Goal: Book appointment/travel/reservation

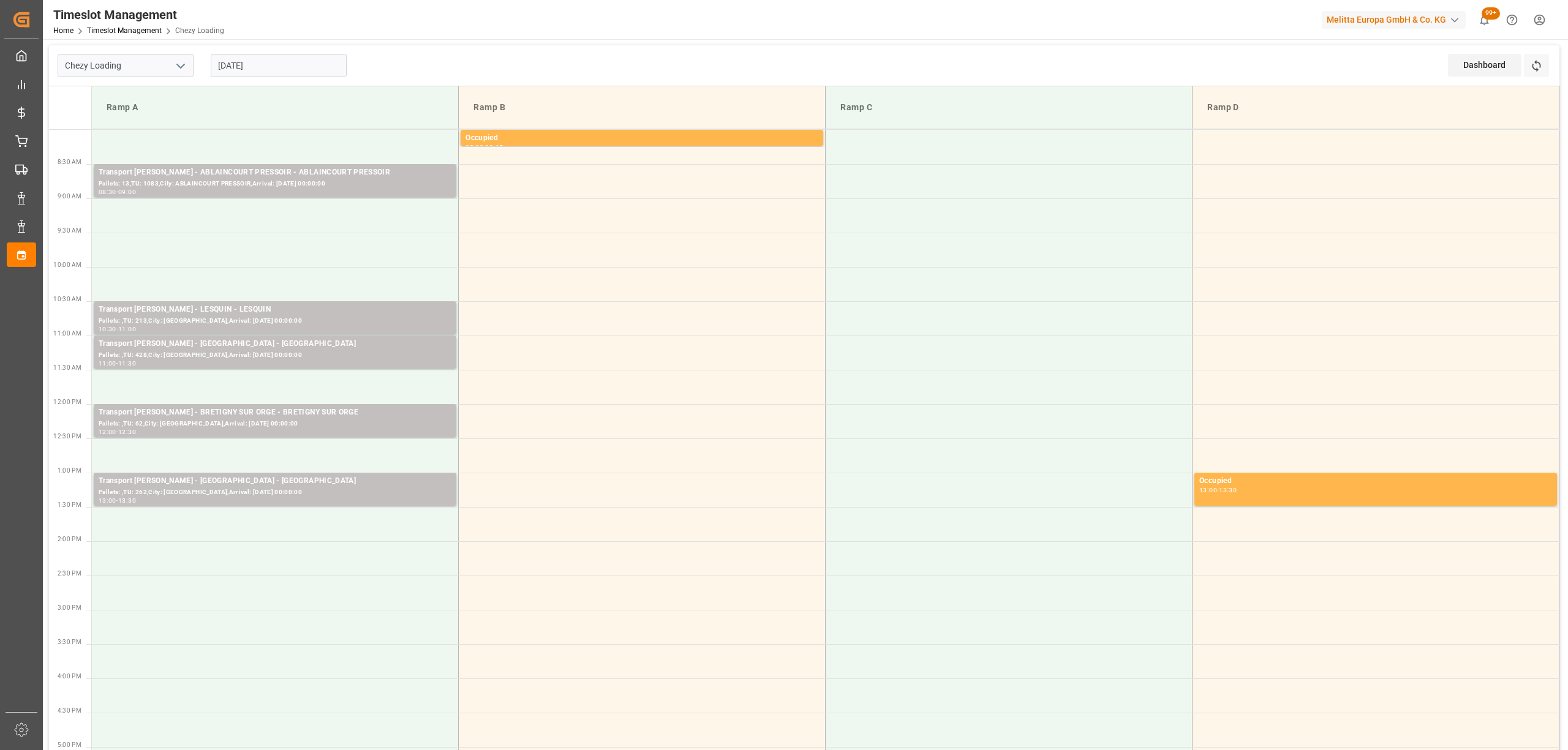
click at [319, 50] on div "[DATE]" at bounding box center [278, 66] width 153 height 41
click at [319, 54] on input "[DATE]" at bounding box center [278, 66] width 136 height 23
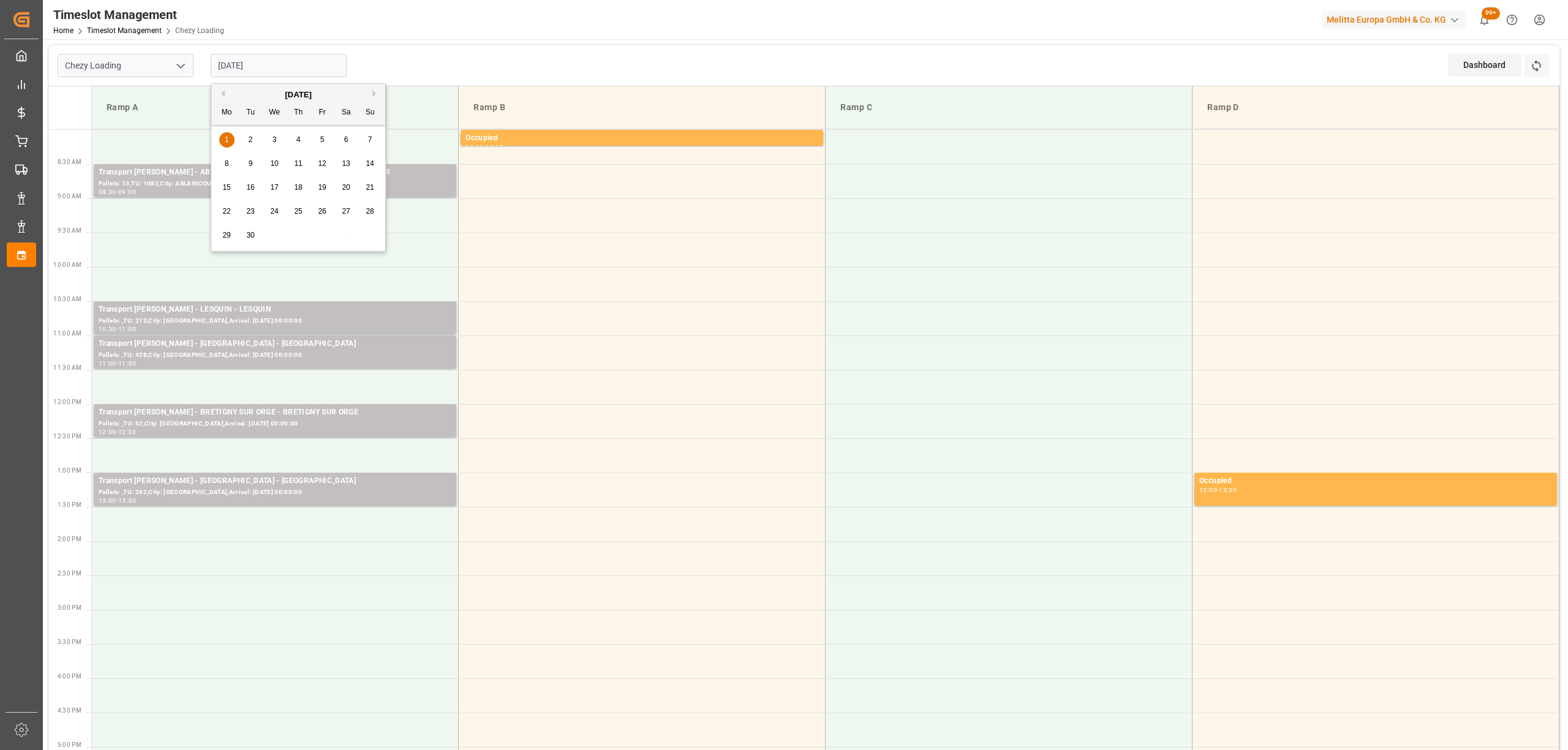
click at [224, 95] on div "[DATE]" at bounding box center [298, 95] width 174 height 12
click at [221, 94] on button "Previous Month" at bounding box center [221, 94] width 7 height 7
click at [302, 239] on div "Previous Month Next Month [DATE] Mo Tu We Th Fr Sa Su 28 29 30 31 1 2 3 4 5 6 7…" at bounding box center [299, 170] width 176 height 172
click at [300, 233] on div "Previous Month Next Month [DATE] Mo Tu We Th Fr Sa Su 28 29 30 31 1 2 3 4 5 6 7…" at bounding box center [299, 170] width 176 height 172
click at [295, 243] on div "28" at bounding box center [298, 236] width 15 height 15
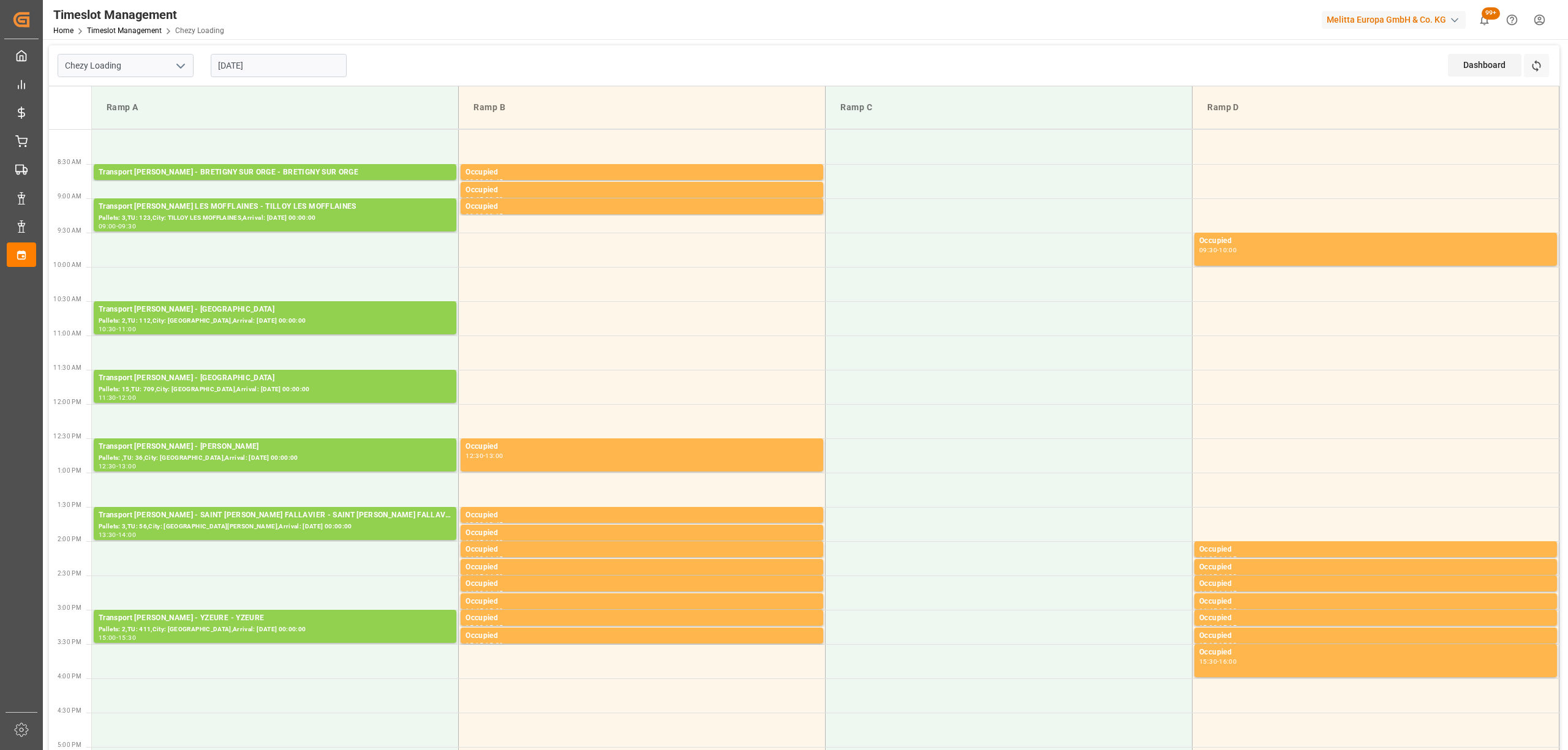
drag, startPoint x: 1545, startPoint y: 66, endPoint x: 1521, endPoint y: 68, distance: 24.1
click at [1544, 66] on button "Refresh Time Slots" at bounding box center [1536, 66] width 25 height 23
drag, startPoint x: 478, startPoint y: 52, endPoint x: 492, endPoint y: 55, distance: 14.3
click at [492, 55] on div "Chezy Loading [DATE] Dashboard View Dashboard Refresh Time Slots" at bounding box center [804, 66] width 1510 height 41
click at [387, 27] on div "Timeslot Management Home Timeslot Management Chezy Loading Melitta Europa GmbH …" at bounding box center [801, 20] width 1534 height 39
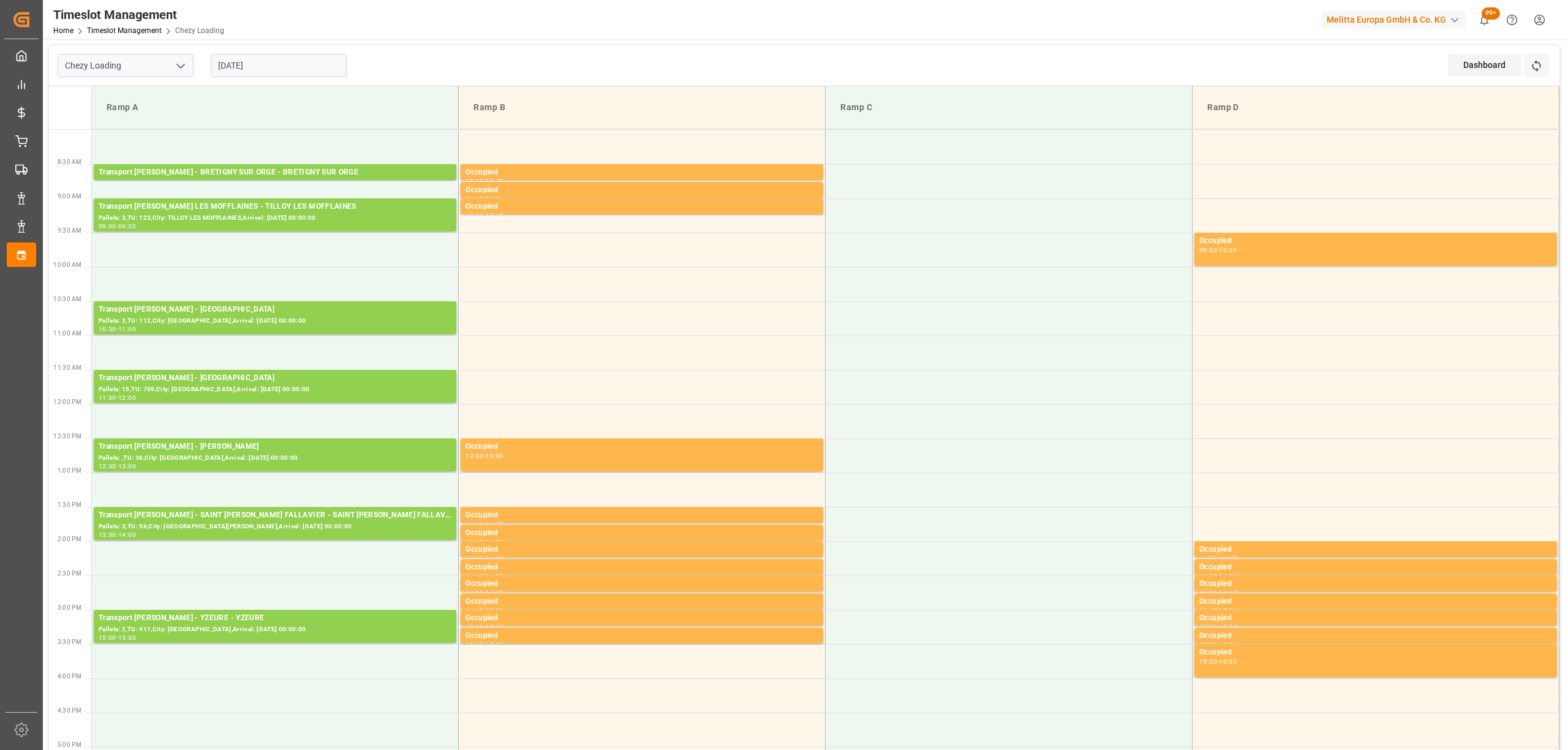
click at [512, 72] on div "Chezy Loading [DATE] Dashboard View Dashboard Refresh Time Slots" at bounding box center [804, 66] width 1510 height 41
click at [313, 69] on input "[DATE]" at bounding box center [278, 66] width 136 height 23
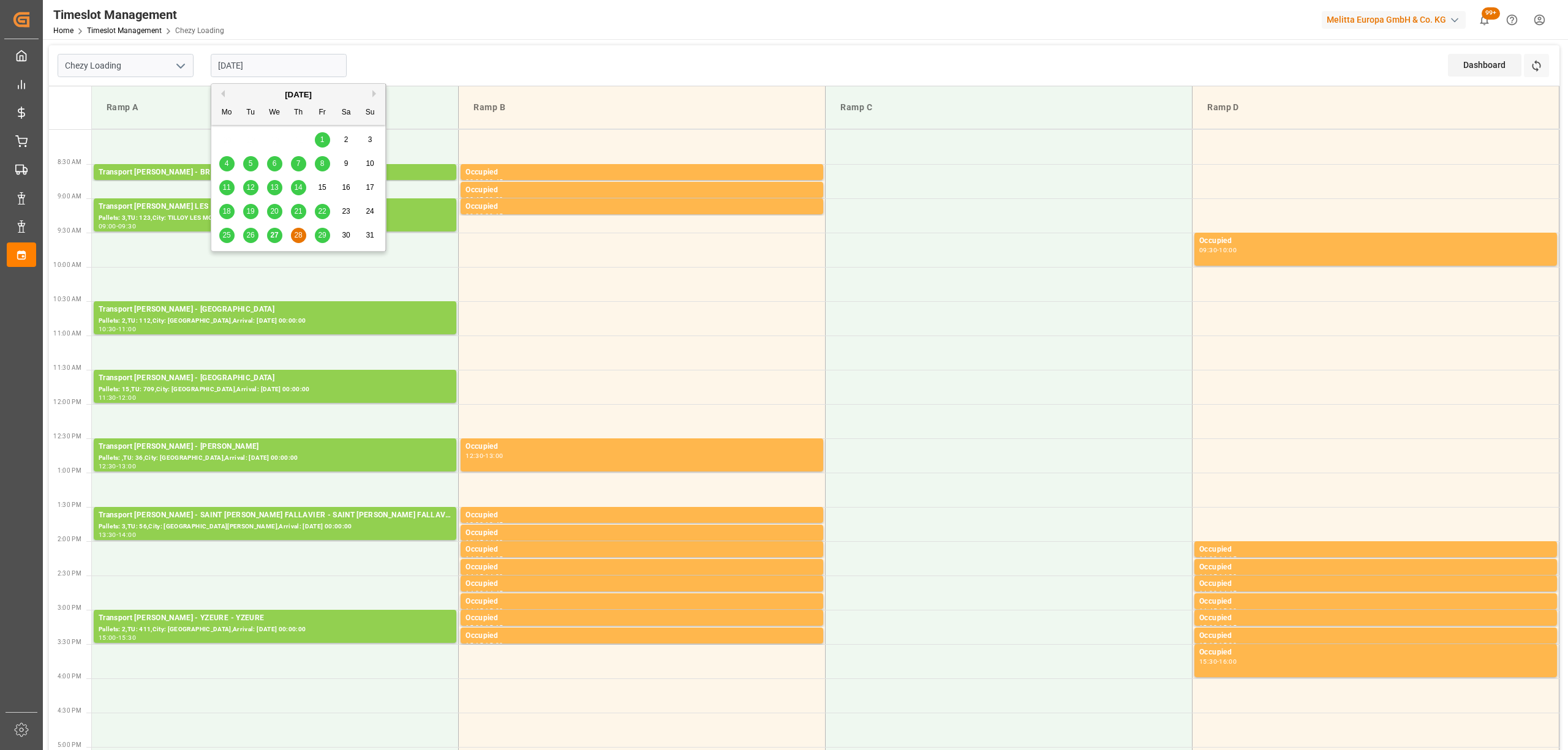
click at [313, 228] on div "25 26 27 28 29 30 31" at bounding box center [299, 235] width 167 height 24
click at [318, 230] on div "29" at bounding box center [322, 236] width 15 height 15
type input "[DATE]"
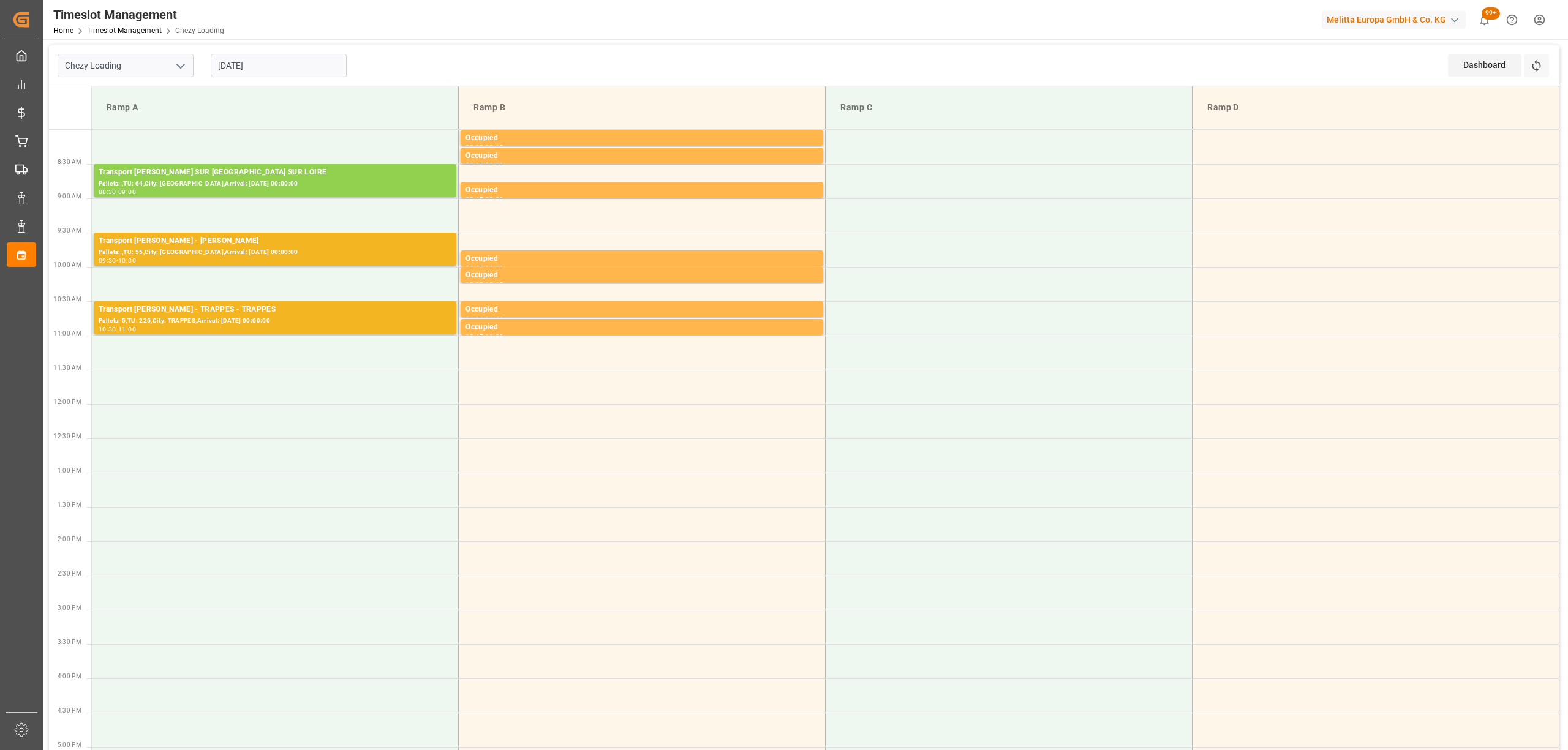
click at [609, 33] on div "Timeslot Management Home Timeslot Management Chezy Loading Melitta Europa GmbH …" at bounding box center [801, 20] width 1534 height 39
